Goal: Register for event/course

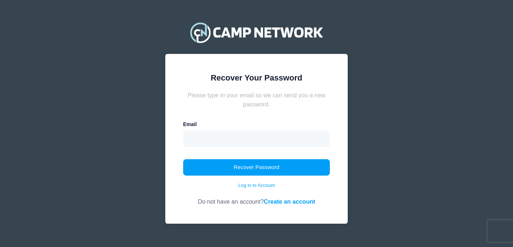
click at [283, 201] on link "Create an account" at bounding box center [289, 201] width 51 height 7
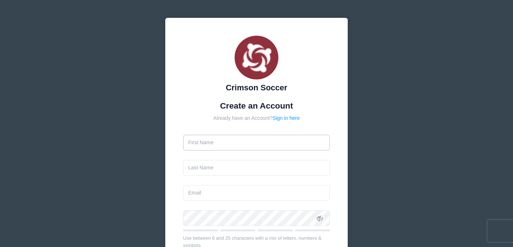
click at [215, 142] on input "text" at bounding box center [256, 143] width 147 height 16
type input "Meltem"
type input "[PERSON_NAME]"
type input "[EMAIL_ADDRESS][DOMAIN_NAME]"
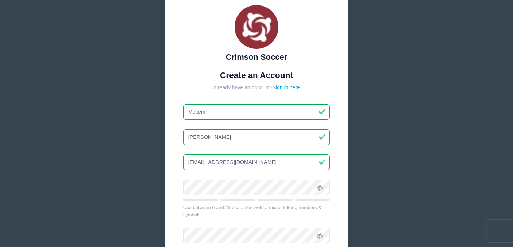
scroll to position [32, 0]
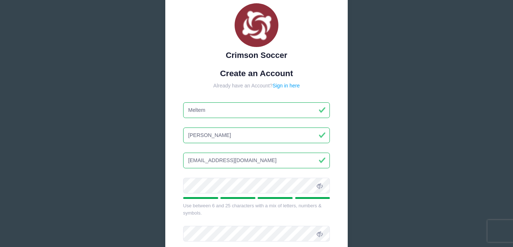
click at [321, 185] on icon at bounding box center [320, 186] width 6 height 6
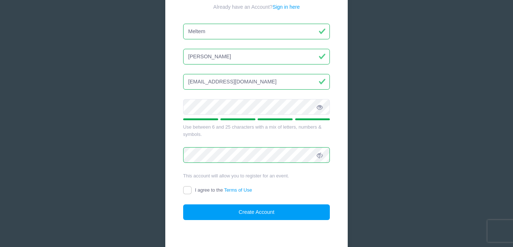
scroll to position [113, 0]
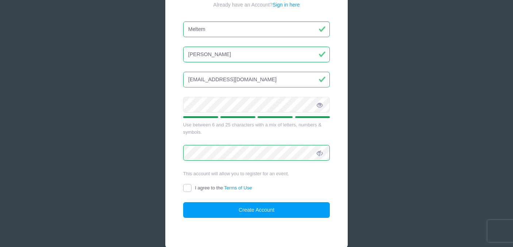
click at [189, 190] on input "I agree to the Terms of Use" at bounding box center [187, 188] width 8 height 8
checkbox input "true"
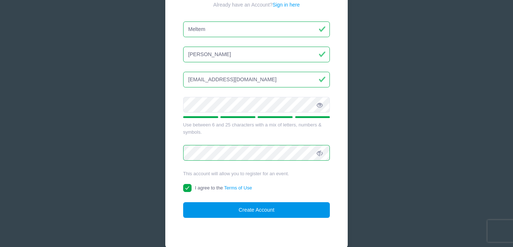
click at [276, 210] on button "Create Account" at bounding box center [256, 210] width 147 height 16
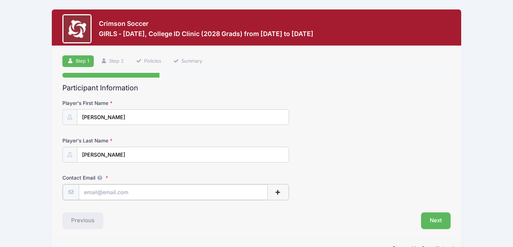
click at [139, 190] on input "Contact Email" at bounding box center [173, 193] width 189 height 16
click at [215, 195] on input "[EMAIL_ADDRESS][DOMAIN_NAME]" at bounding box center [173, 193] width 189 height 16
type input "[EMAIL_ADDRESS][DOMAIN_NAME]"
click at [438, 220] on button "Next" at bounding box center [436, 220] width 30 height 17
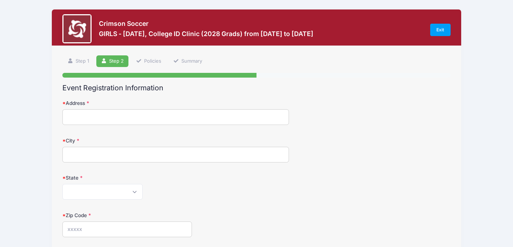
click at [209, 117] on input "Address" at bounding box center [175, 117] width 226 height 16
type input "[STREET_ADDRESS][PERSON_NAME]"
type input "[PERSON_NAME]"
select select "MA"
type input "02459"
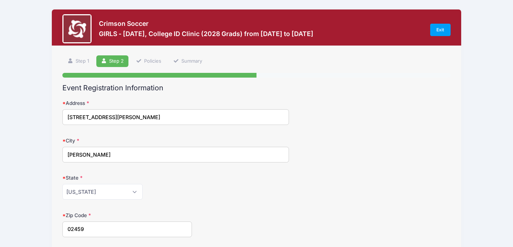
type input "[PERSON_NAME]"
type input "[PHONE_NUMBER]"
type input "[EMAIL_ADDRESS][DOMAIN_NAME]"
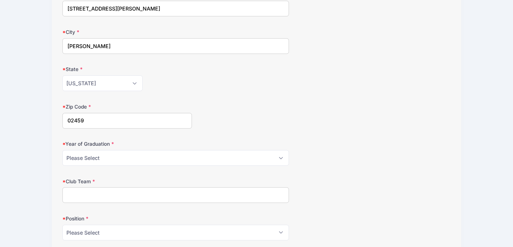
scroll to position [111, 0]
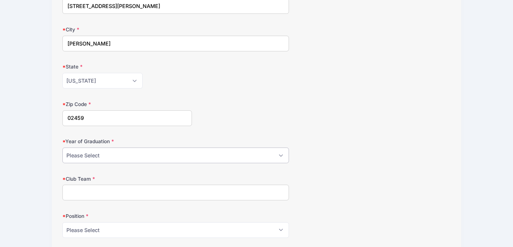
click at [267, 156] on select "Please Select 2025 2026 2027 2028 2029 2030 2031" at bounding box center [175, 156] width 226 height 16
click at [62, 148] on select "Please Select 2025 2026 2027 2028 2029 2030 2031" at bounding box center [175, 156] width 226 height 16
click at [261, 158] on select "Please Select 2025 2026 2027 2028 2029 2030 2031" at bounding box center [175, 156] width 226 height 16
select select "2028"
click at [62, 148] on select "Please Select 2025 2026 2027 2028 2029 2030 2031" at bounding box center [175, 156] width 226 height 16
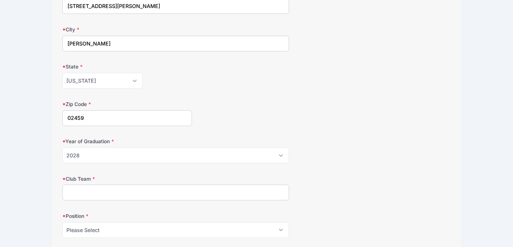
click at [233, 192] on input "Club Team" at bounding box center [175, 193] width 226 height 16
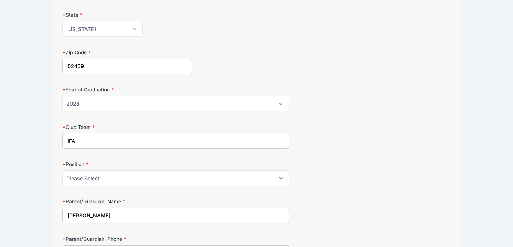
scroll to position [182, 0]
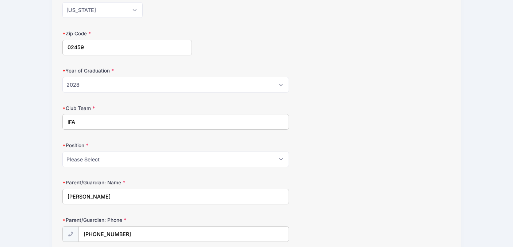
type input "IFA"
click at [280, 159] on select "Please Select GK Def Mid Fwd" at bounding box center [175, 160] width 226 height 16
select select "Def"
click at [62, 152] on select "Please Select GK Def Mid Fwd" at bounding box center [175, 160] width 226 height 16
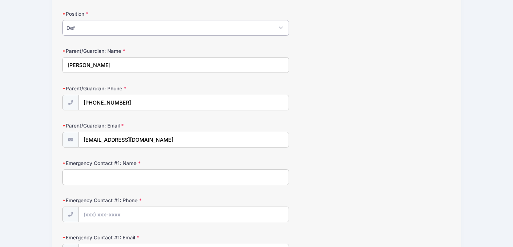
scroll to position [316, 0]
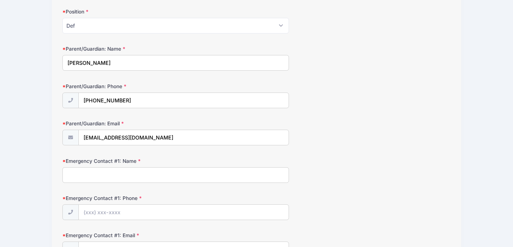
click at [212, 179] on input "Emergency Contact #1: Name" at bounding box center [175, 175] width 226 height 16
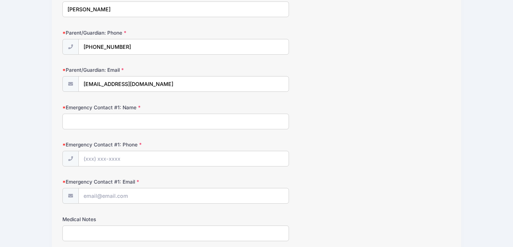
scroll to position [374, 0]
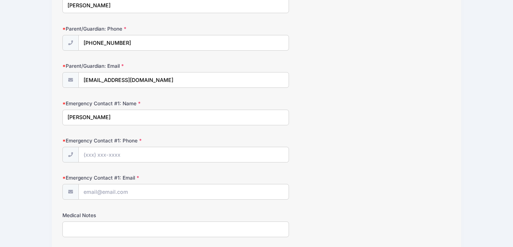
type input "Meltem Birnbaum"
click at [162, 152] on input "Emergency Contact #1: Phone" at bounding box center [184, 155] width 210 height 16
type input "(705) 905-4366"
click at [123, 190] on input "Emergency Contact #1: Email" at bounding box center [184, 193] width 210 height 16
type input "meltemk@hotmail.com"
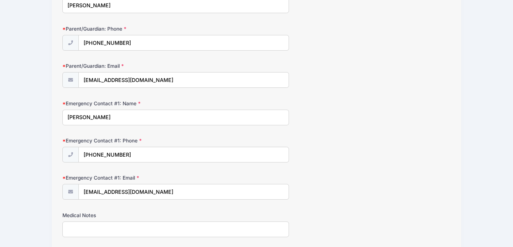
type input "7059054366"
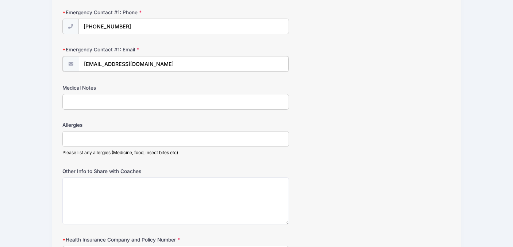
scroll to position [504, 0]
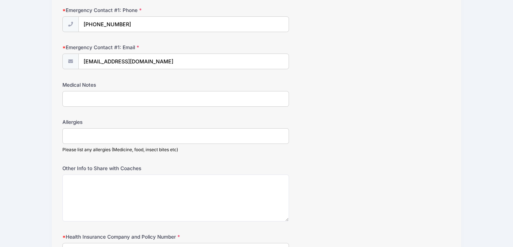
click at [129, 136] on input "Allergies" at bounding box center [175, 136] width 226 height 16
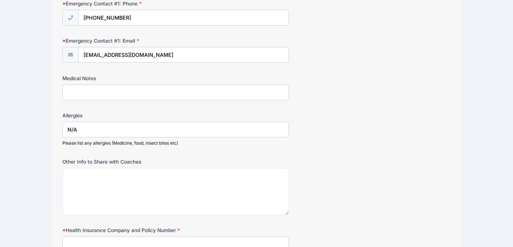
scroll to position [510, 0]
type input "N/A"
click at [106, 90] on input "Medical Notes" at bounding box center [175, 93] width 226 height 16
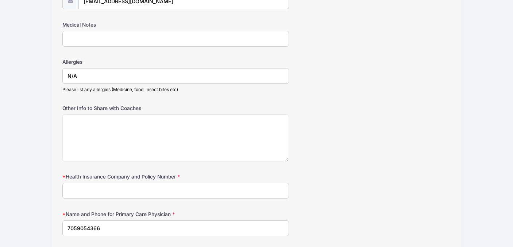
scroll to position [566, 0]
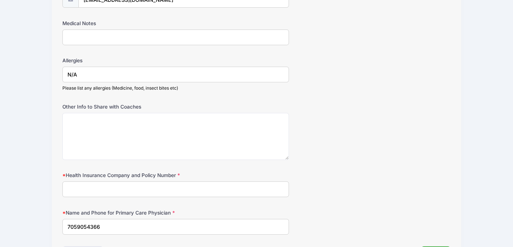
click at [77, 188] on input "Health Insurance Company and Policy Number" at bounding box center [175, 190] width 226 height 16
type input "Harvard Pilgrim HP632518002"
click at [107, 228] on input "7059054366" at bounding box center [175, 227] width 226 height 16
type input "7"
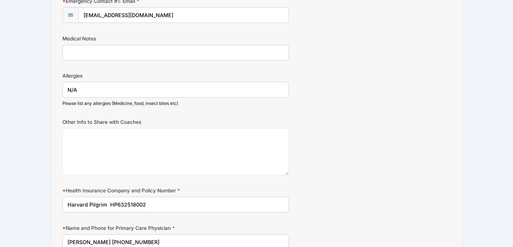
scroll to position [620, 0]
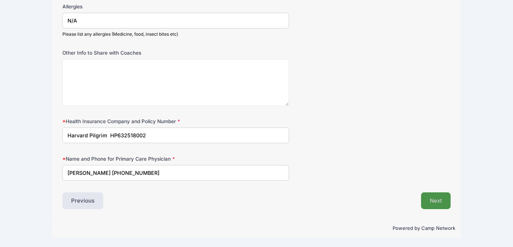
type input "Dr. Elizabeth Tisei 617-522-3100"
click at [428, 202] on button "Next" at bounding box center [436, 201] width 30 height 17
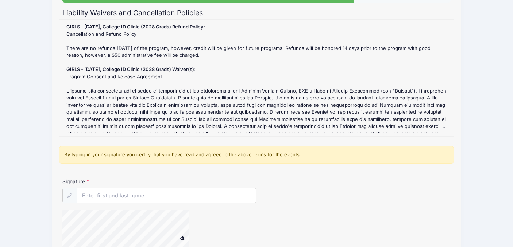
scroll to position [76, 0]
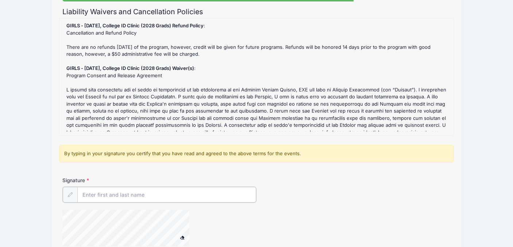
click at [217, 199] on input "Signature" at bounding box center [166, 195] width 179 height 16
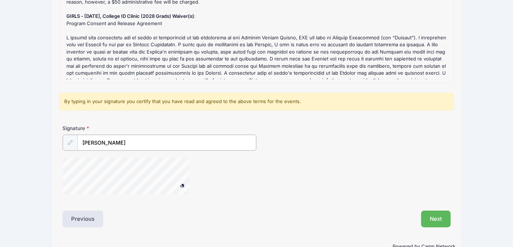
scroll to position [146, 0]
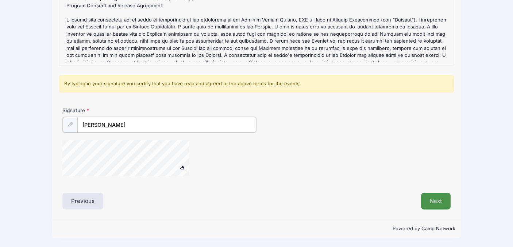
type input "Meltem Birnbaum"
click at [432, 201] on button "Next" at bounding box center [436, 201] width 30 height 17
click at [436, 204] on button "Next" at bounding box center [436, 201] width 30 height 17
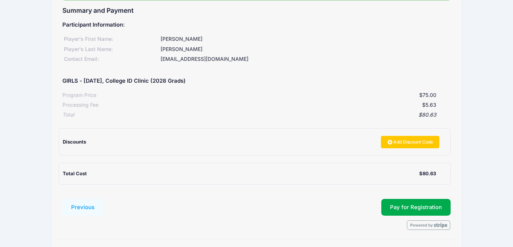
scroll to position [86, 0]
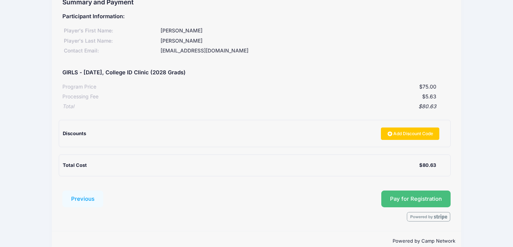
click at [421, 201] on button "Pay for Registration" at bounding box center [415, 199] width 69 height 17
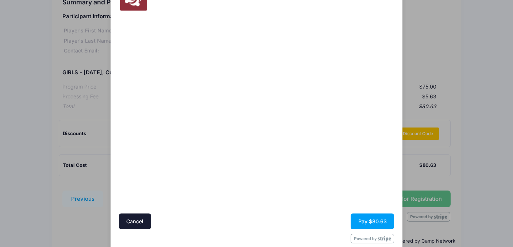
scroll to position [37, 0]
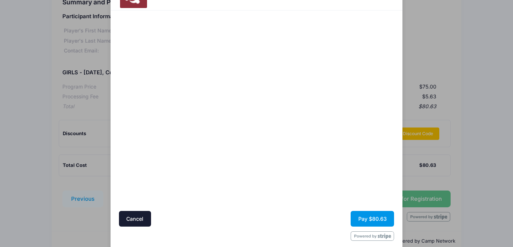
click at [366, 219] on button "Pay $80.63" at bounding box center [372, 219] width 43 height 16
